Goal: Transaction & Acquisition: Subscribe to service/newsletter

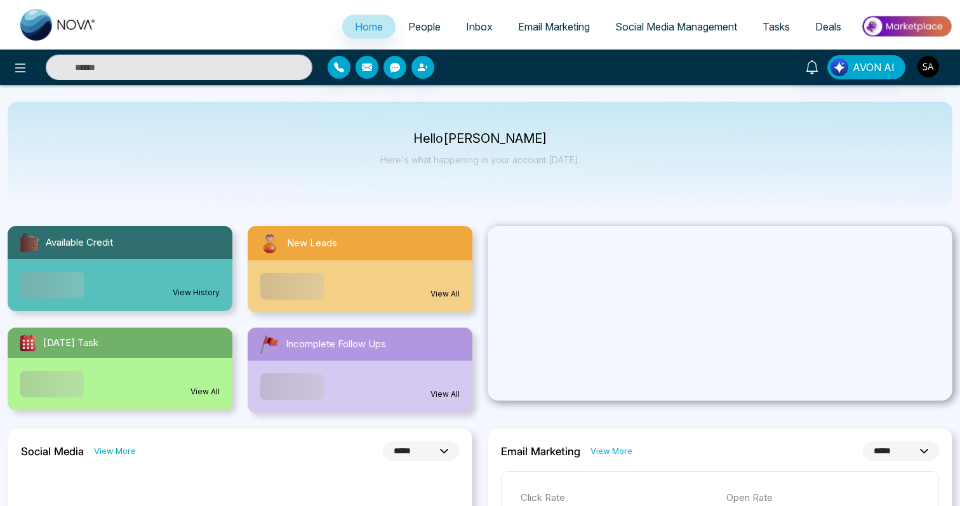
select select "*"
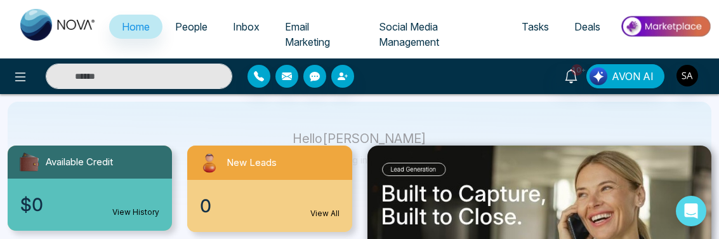
scroll to position [117, 0]
